Goal: Register for event/course

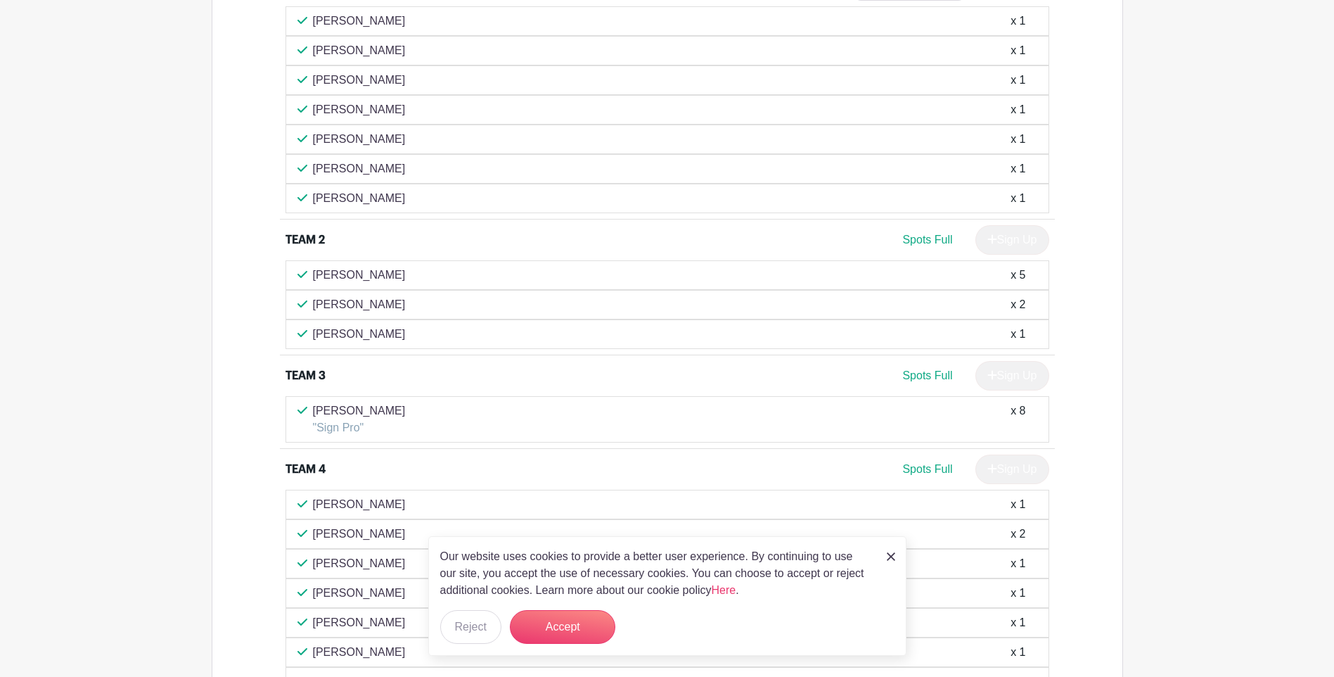
scroll to position [1196, 0]
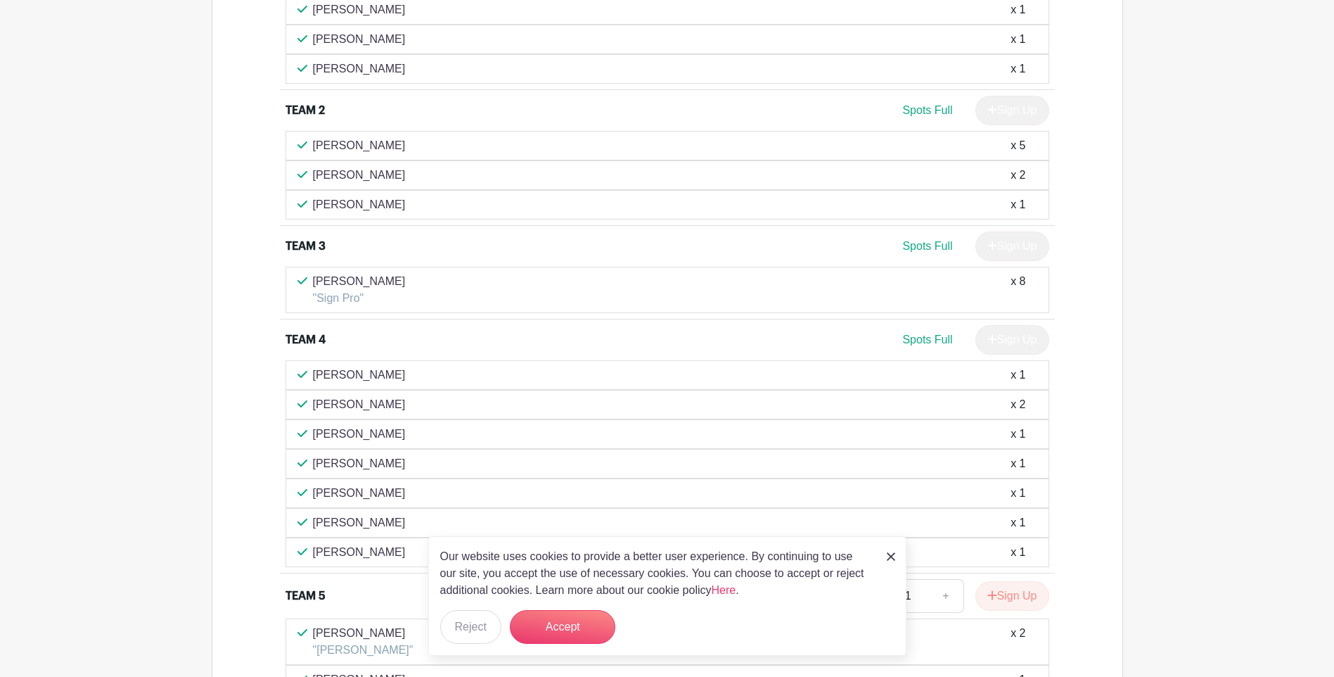
click at [332, 282] on p "[PERSON_NAME]" at bounding box center [359, 281] width 93 height 17
click at [921, 246] on span "Spots Full" at bounding box center [927, 246] width 50 height 12
click at [1011, 250] on div "Sign Up" at bounding box center [1006, 246] width 85 height 30
click at [978, 285] on div "[PERSON_NAME] "Sign Pro" x 8" at bounding box center [668, 290] width 740 height 34
click at [542, 620] on button "Accept" at bounding box center [563, 627] width 106 height 34
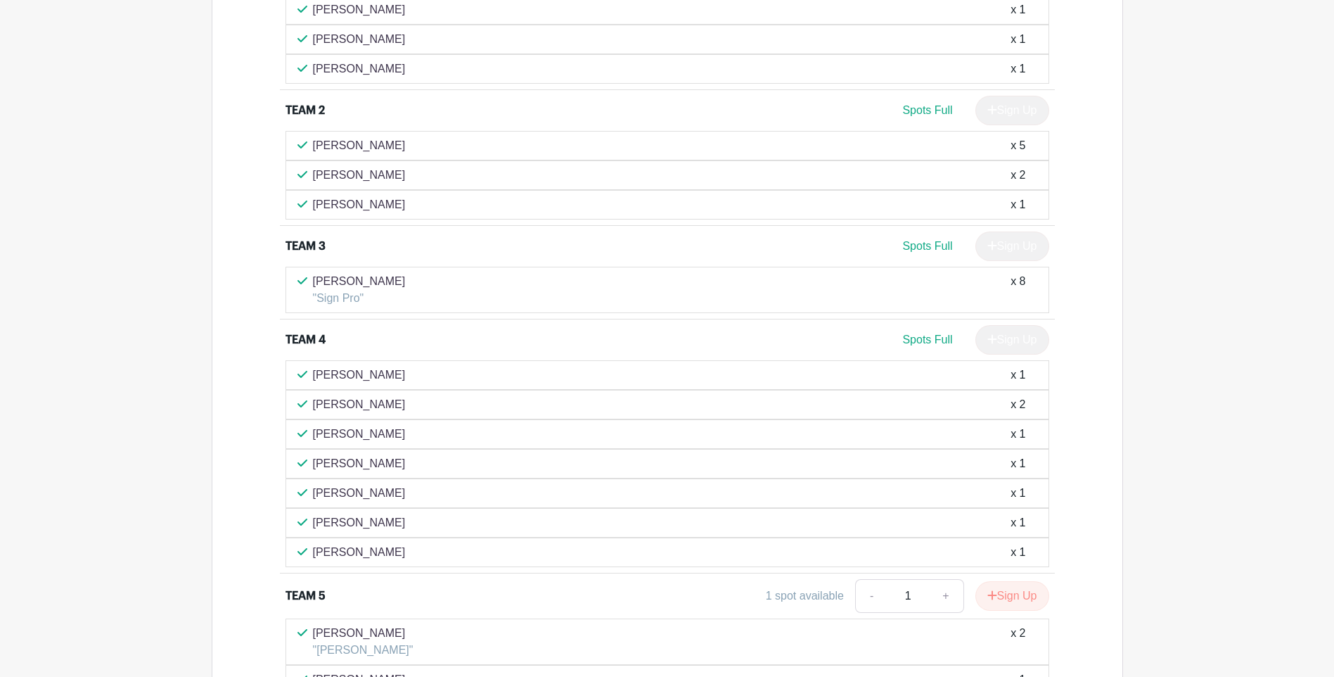
click at [353, 287] on p "[PERSON_NAME]" at bounding box center [359, 281] width 93 height 17
drag, startPoint x: 988, startPoint y: 249, endPoint x: 1007, endPoint y: 271, distance: 29.4
click at [992, 253] on div "Sign Up" at bounding box center [1006, 246] width 85 height 30
click at [1018, 283] on div "x 8" at bounding box center [1018, 290] width 15 height 34
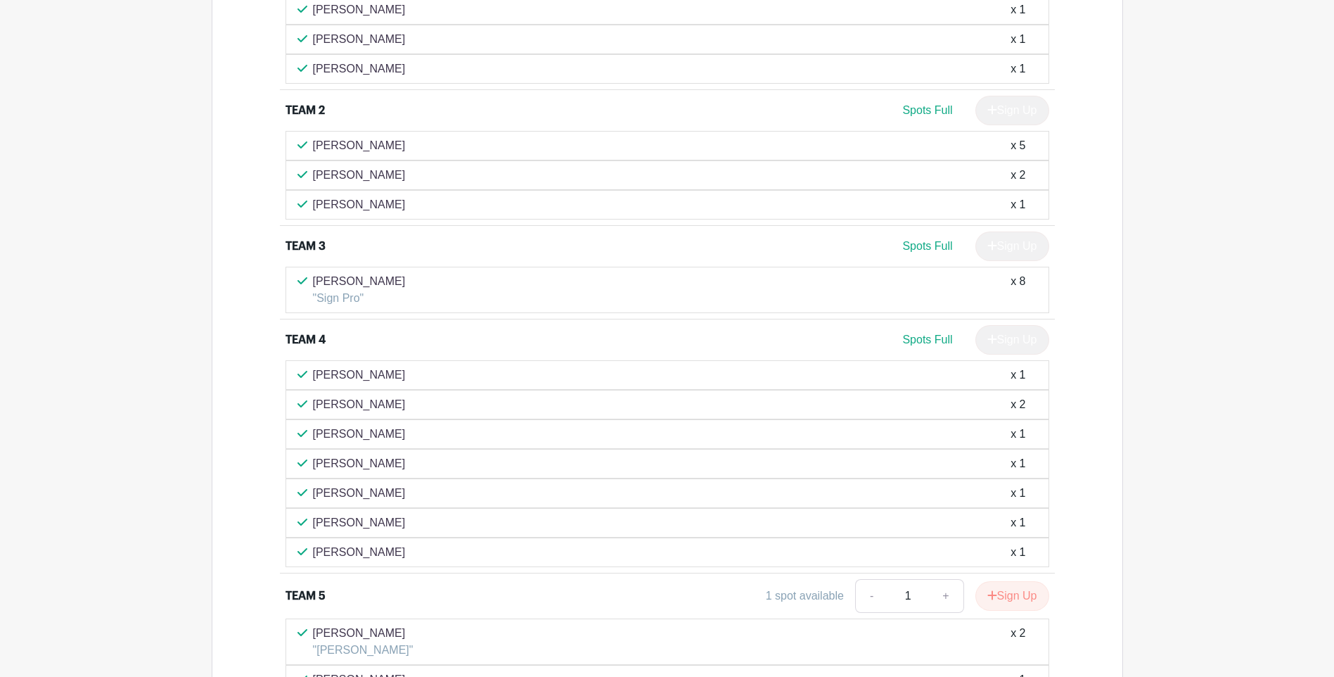
click at [365, 276] on p "[PERSON_NAME]" at bounding box center [359, 281] width 93 height 17
click at [386, 283] on p "[PERSON_NAME]" at bounding box center [359, 281] width 93 height 17
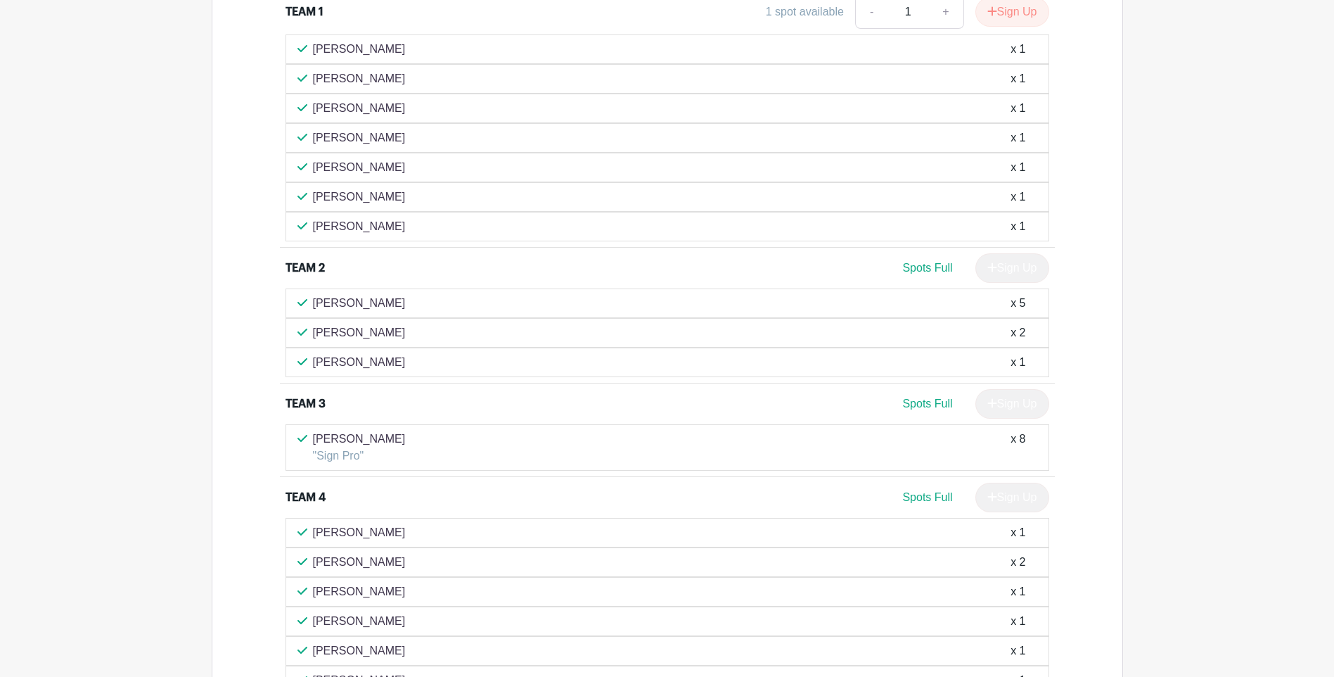
scroll to position [1007, 0]
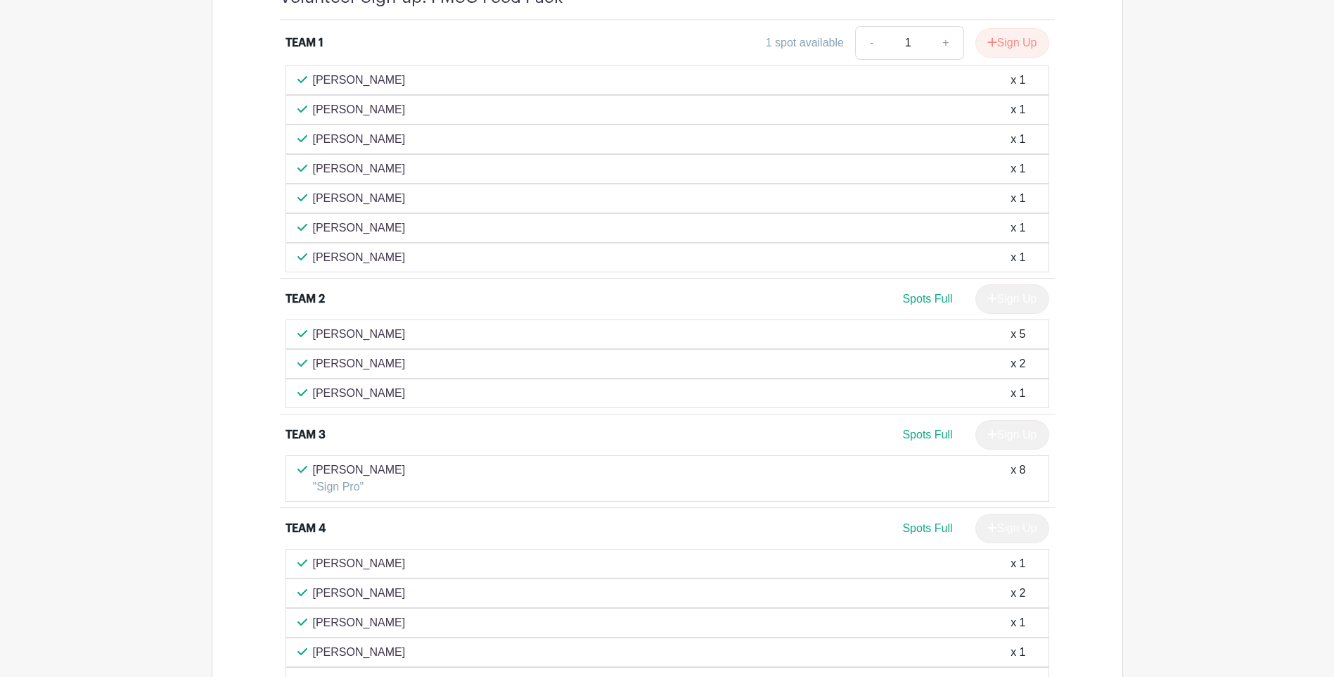
click at [342, 489] on p ""Sign Pro"" at bounding box center [359, 486] width 93 height 17
click at [917, 435] on span "Spots Full" at bounding box center [927, 434] width 50 height 12
drag, startPoint x: 917, startPoint y: 435, endPoint x: 1014, endPoint y: 440, distance: 96.5
click at [1014, 440] on div "Sign Up" at bounding box center [1006, 435] width 85 height 30
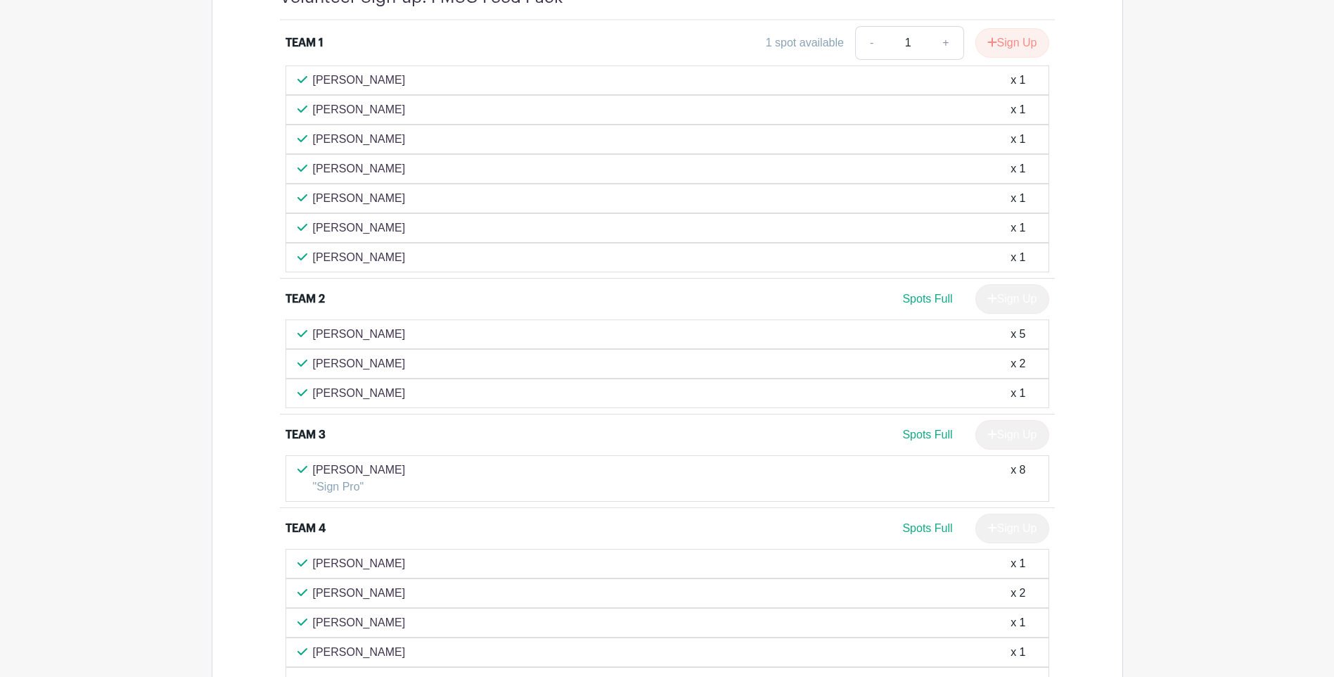
drag, startPoint x: 1014, startPoint y: 440, endPoint x: 1019, endPoint y: 469, distance: 30.1
click at [1019, 469] on div "x 8" at bounding box center [1018, 478] width 15 height 34
click at [1015, 468] on div "x 8" at bounding box center [1018, 478] width 15 height 34
drag, startPoint x: 1019, startPoint y: 469, endPoint x: 1034, endPoint y: 469, distance: 14.8
click at [1034, 469] on div "[PERSON_NAME] "Sign Pro" x 8" at bounding box center [668, 478] width 740 height 34
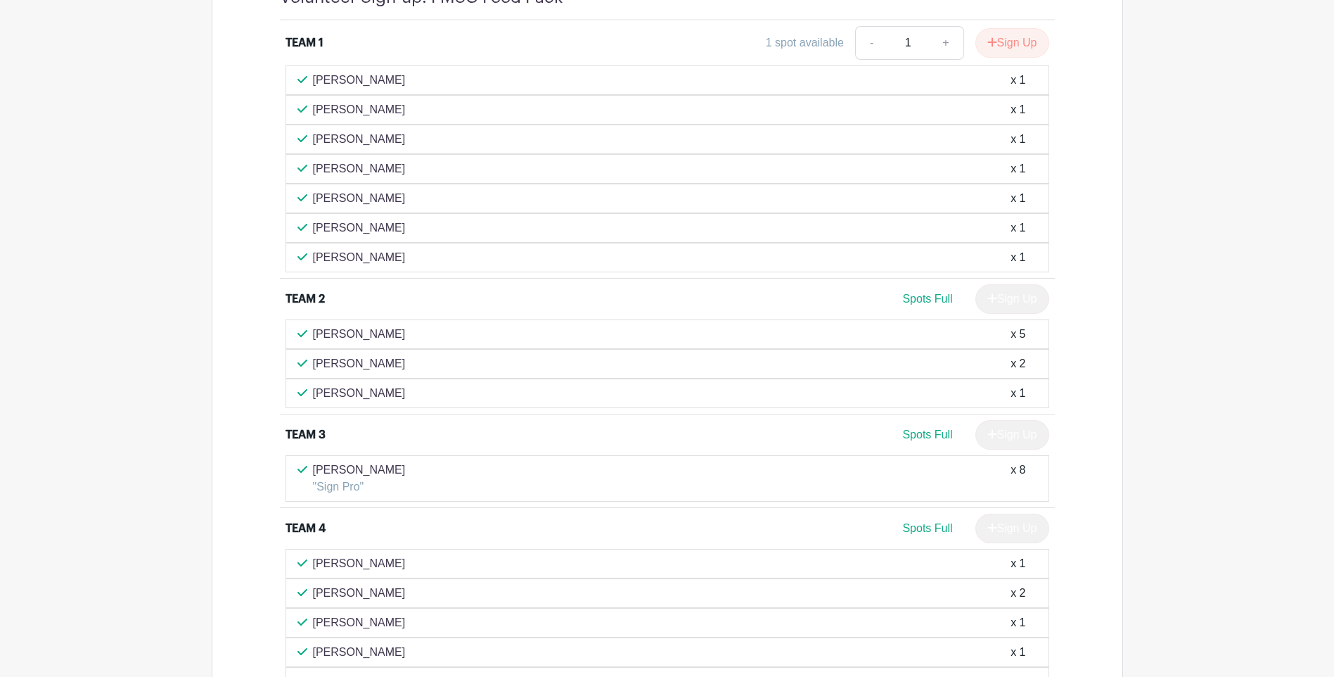
drag, startPoint x: 1034, startPoint y: 469, endPoint x: 915, endPoint y: 469, distance: 118.9
click at [915, 469] on div "[PERSON_NAME] "Sign Pro" x 8" at bounding box center [668, 478] width 740 height 34
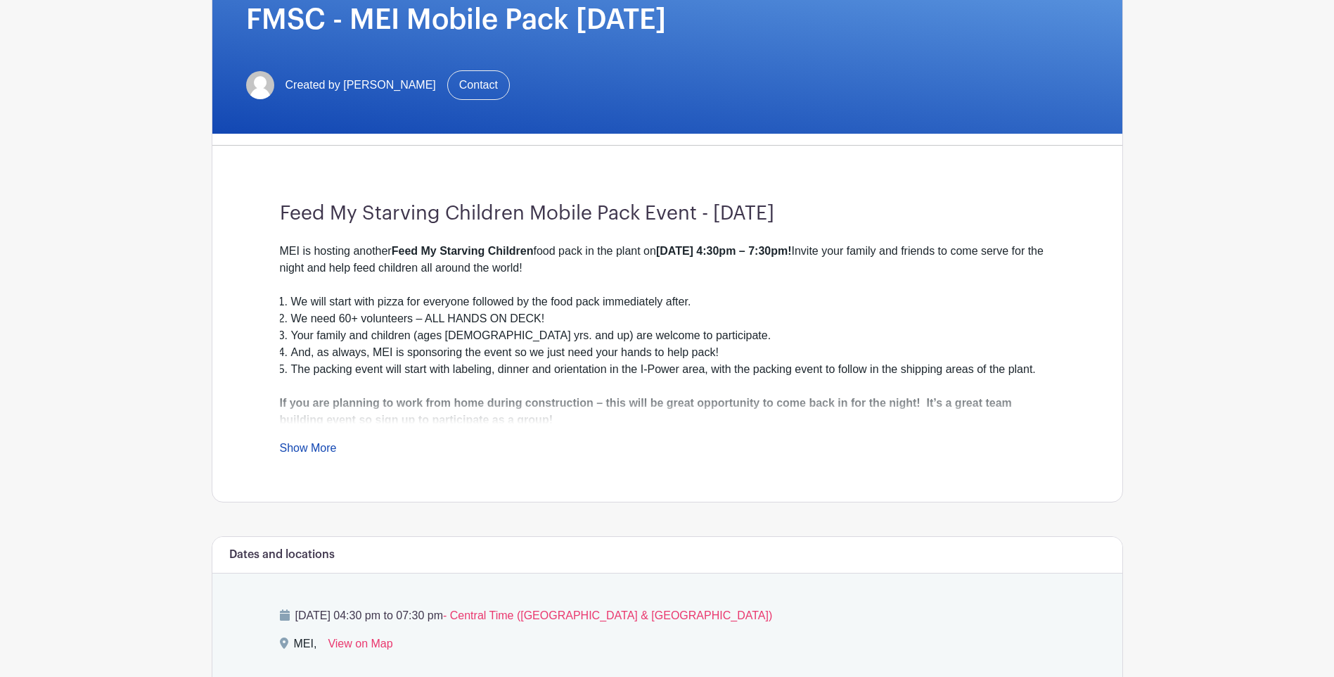
scroll to position [234, 0]
click at [307, 445] on link "Show More" at bounding box center [308, 451] width 57 height 18
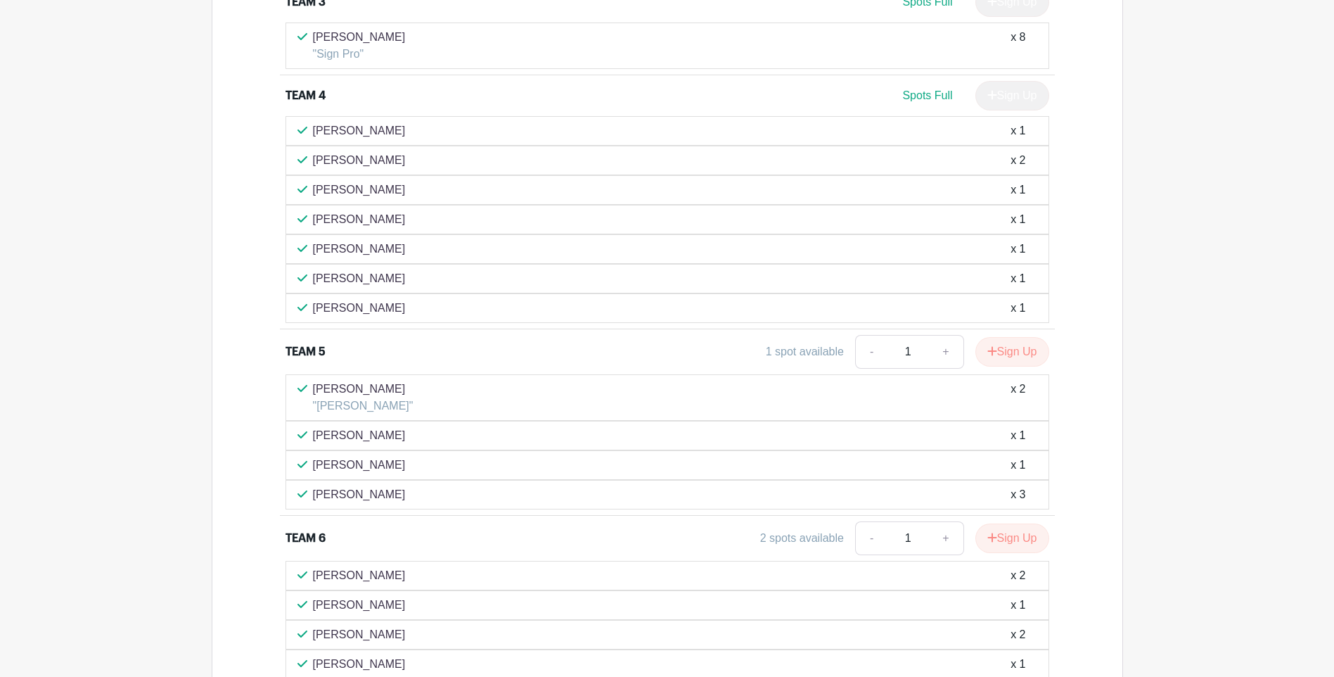
scroll to position [1359, 0]
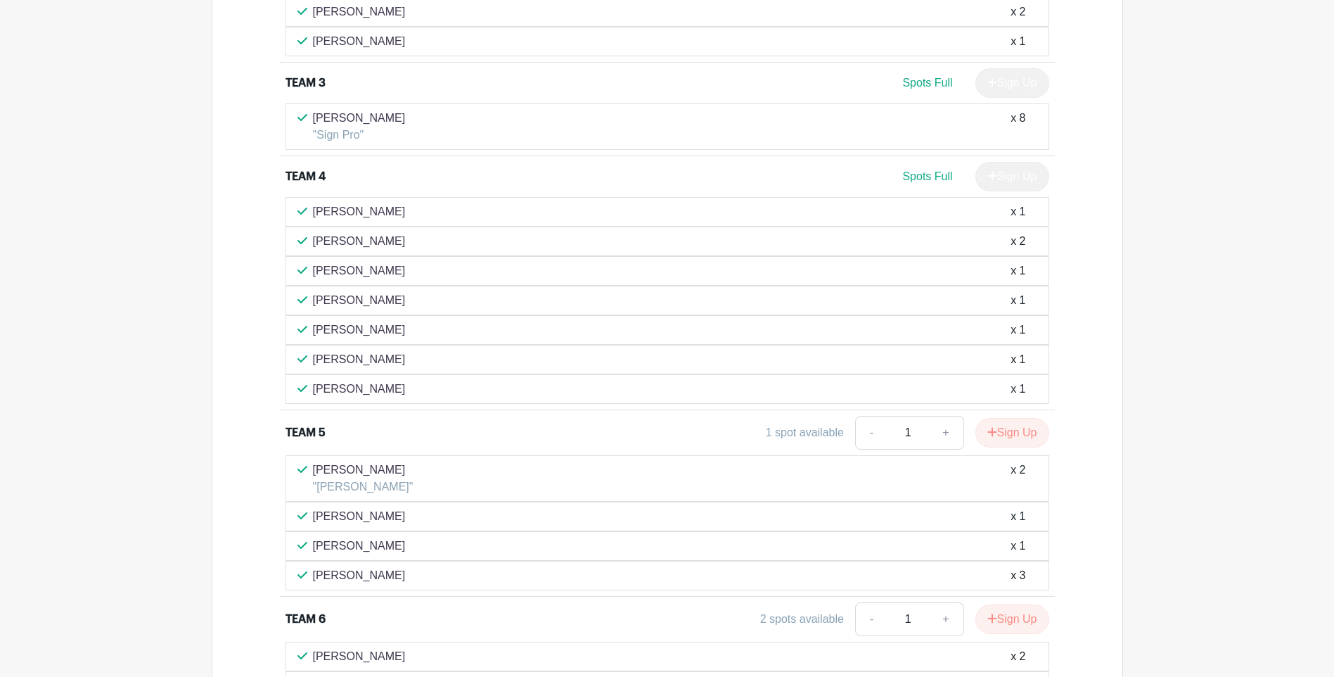
click at [988, 181] on div "Sign Up" at bounding box center [1006, 177] width 85 height 30
click at [391, 303] on p "[PERSON_NAME]" at bounding box center [359, 300] width 93 height 17
click at [363, 121] on p "[PERSON_NAME]" at bounding box center [359, 118] width 93 height 17
click at [298, 121] on icon at bounding box center [303, 117] width 10 height 11
click at [1023, 117] on div "x 8" at bounding box center [1018, 127] width 15 height 34
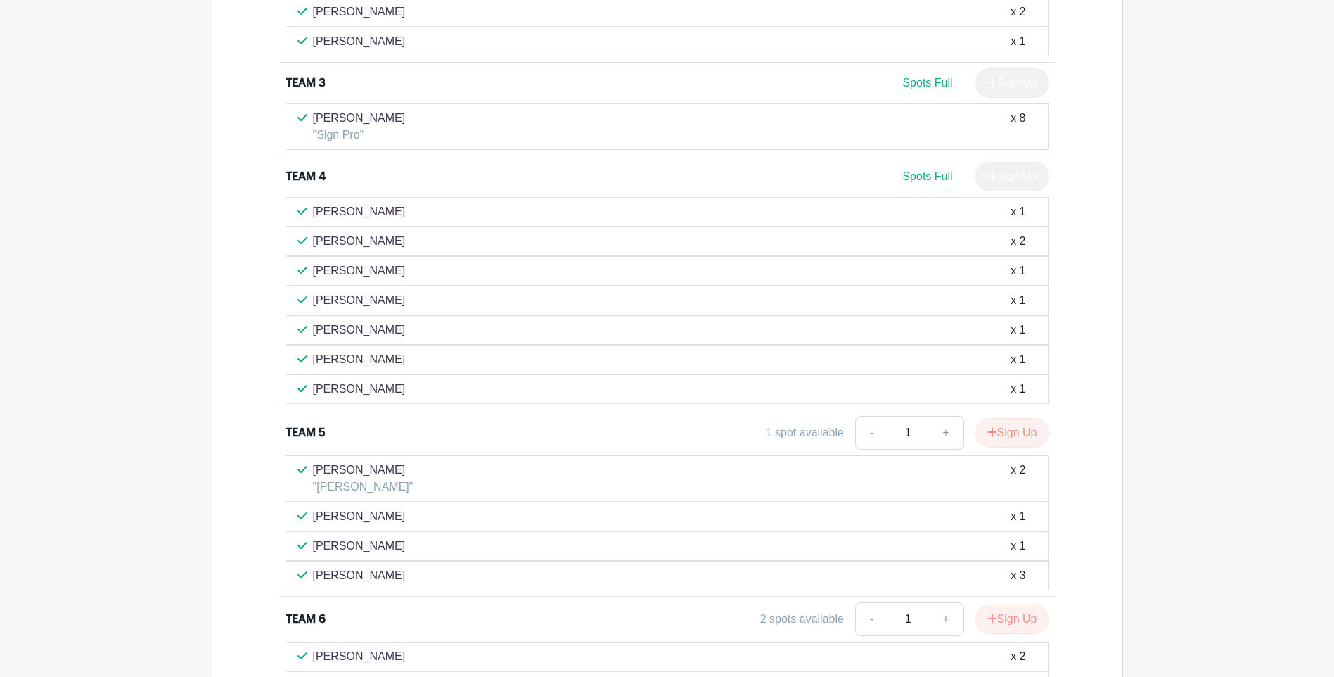
click at [921, 85] on span "Spots Full" at bounding box center [927, 83] width 50 height 12
drag, startPoint x: 914, startPoint y: 83, endPoint x: 907, endPoint y: 85, distance: 8.0
click at [907, 85] on span "Spots Full" at bounding box center [927, 83] width 50 height 12
click at [369, 115] on p "[PERSON_NAME]" at bounding box center [359, 118] width 93 height 17
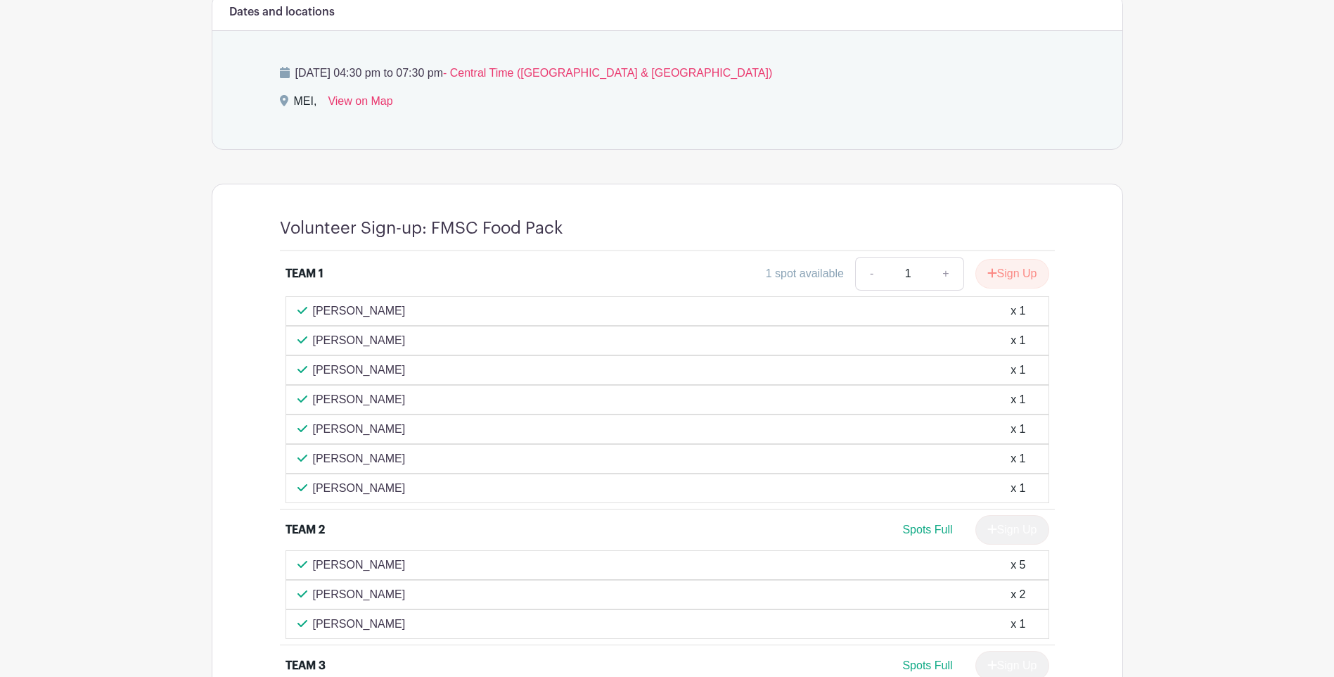
scroll to position [726, 0]
